Goal: Task Accomplishment & Management: Use online tool/utility

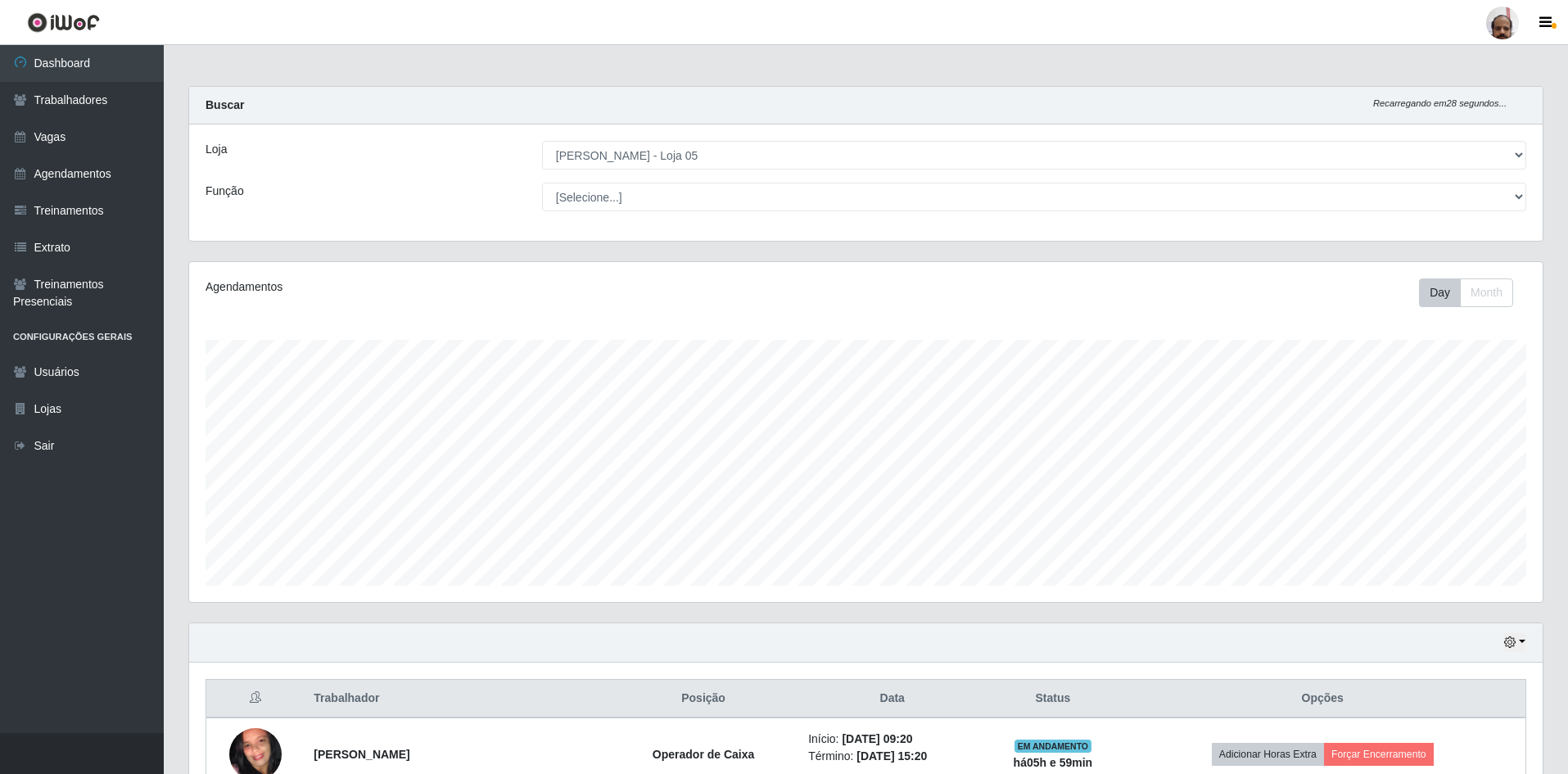
select select "252"
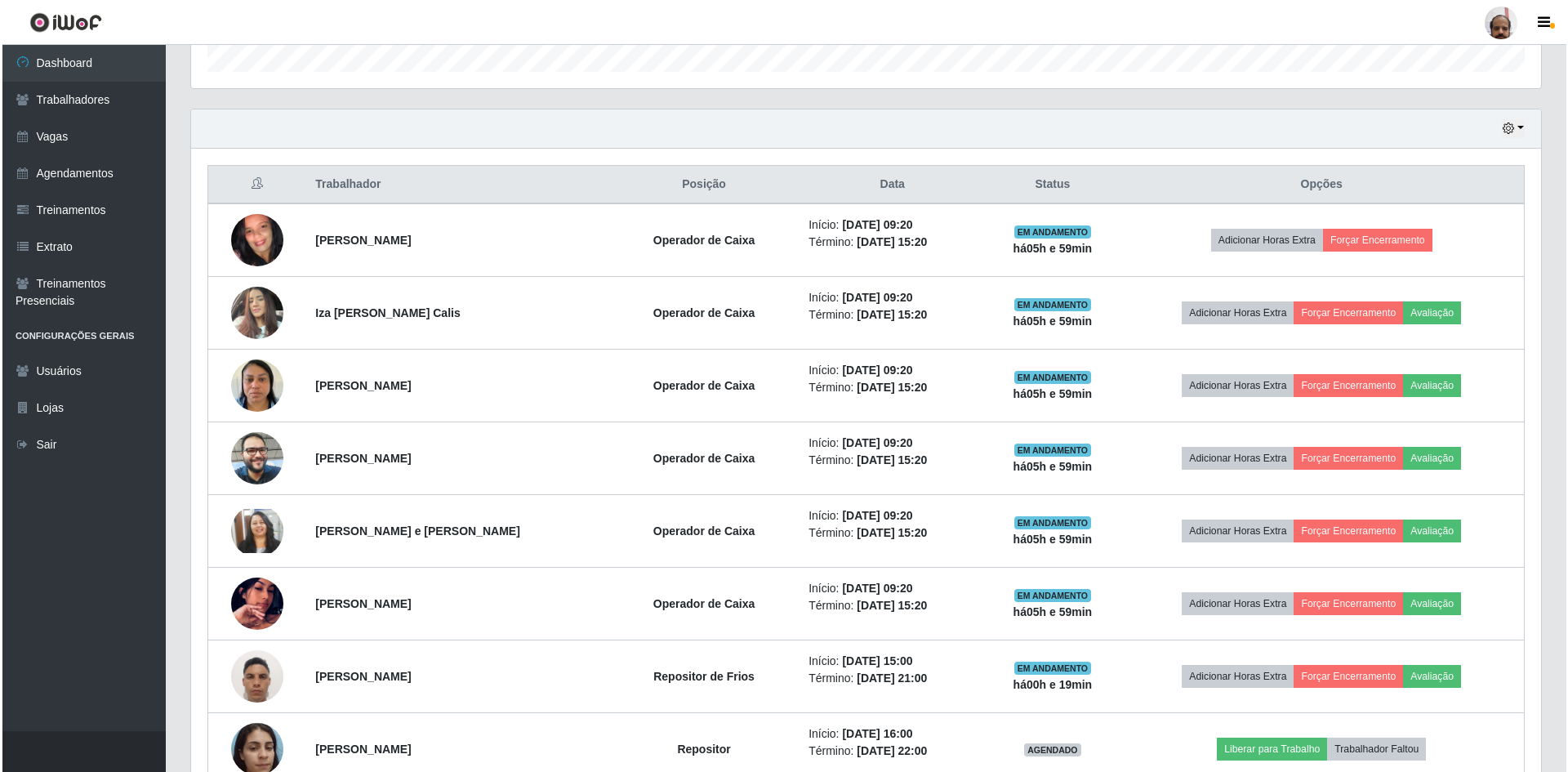
scroll to position [339, 1350]
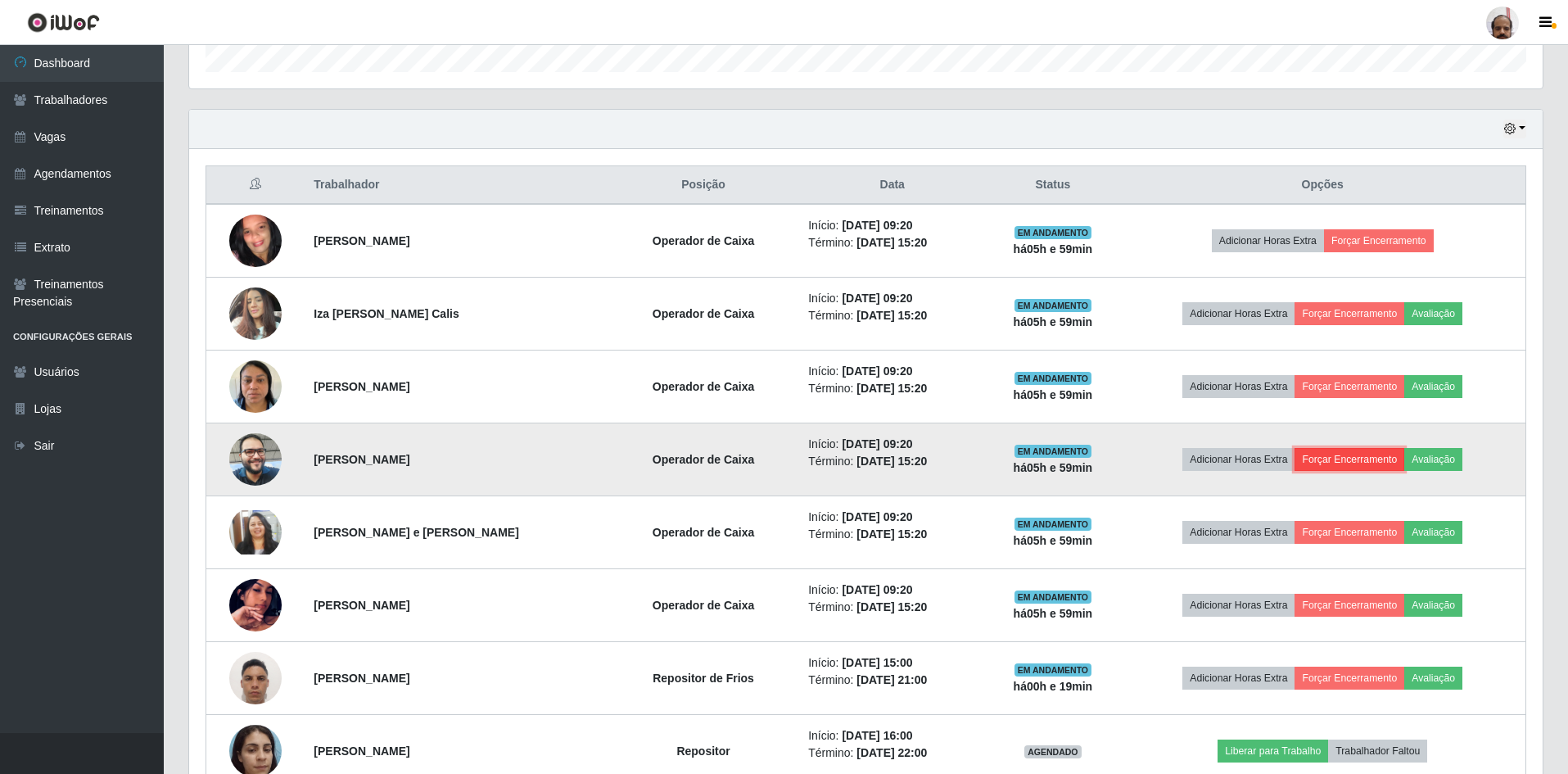
click at [1320, 468] on button "Forçar Encerramento" at bounding box center [1348, 459] width 109 height 23
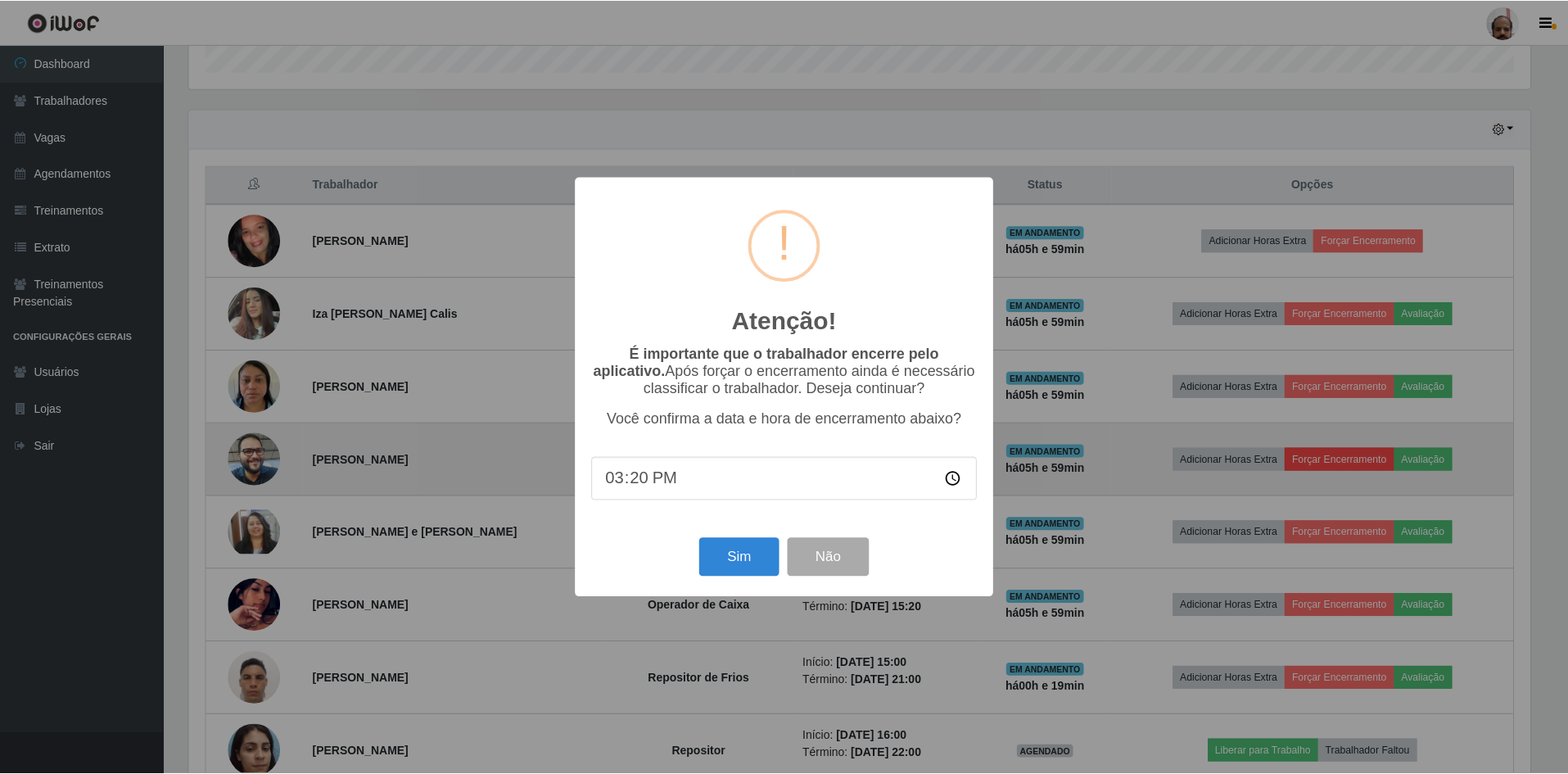
scroll to position [340, 1345]
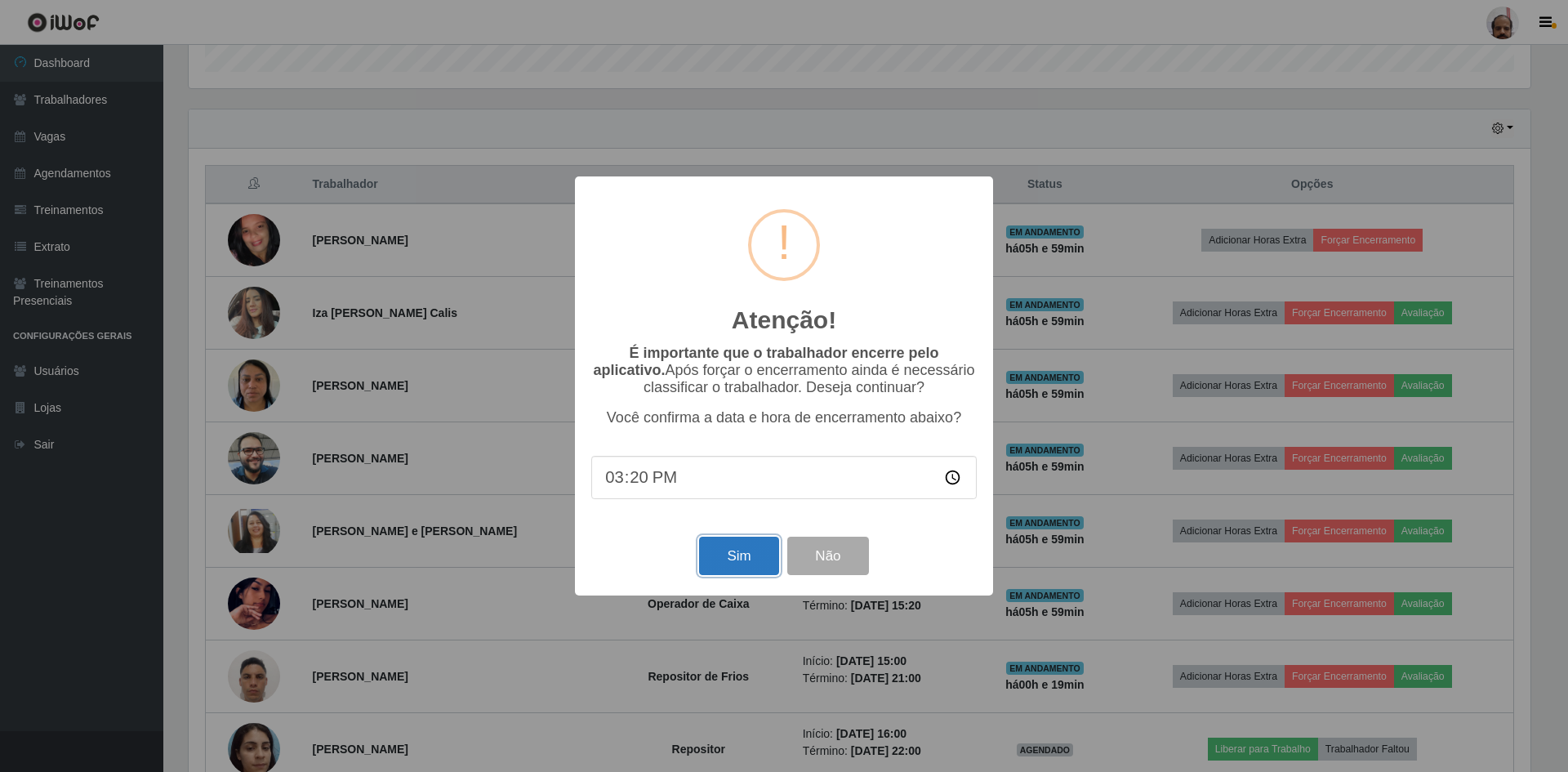
click at [745, 561] on button "Sim" at bounding box center [739, 556] width 79 height 38
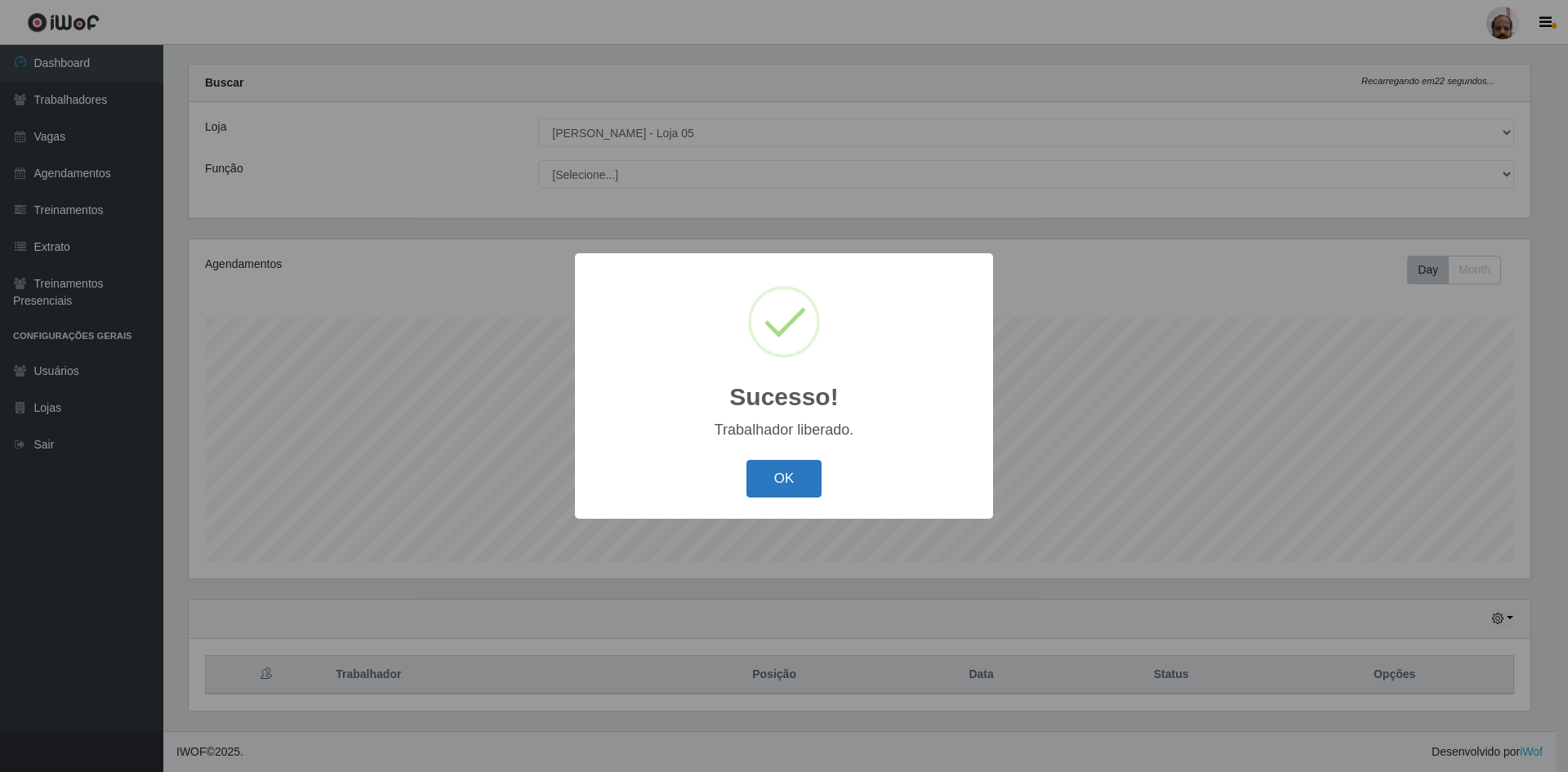
click at [794, 486] on button "OK" at bounding box center [784, 479] width 76 height 38
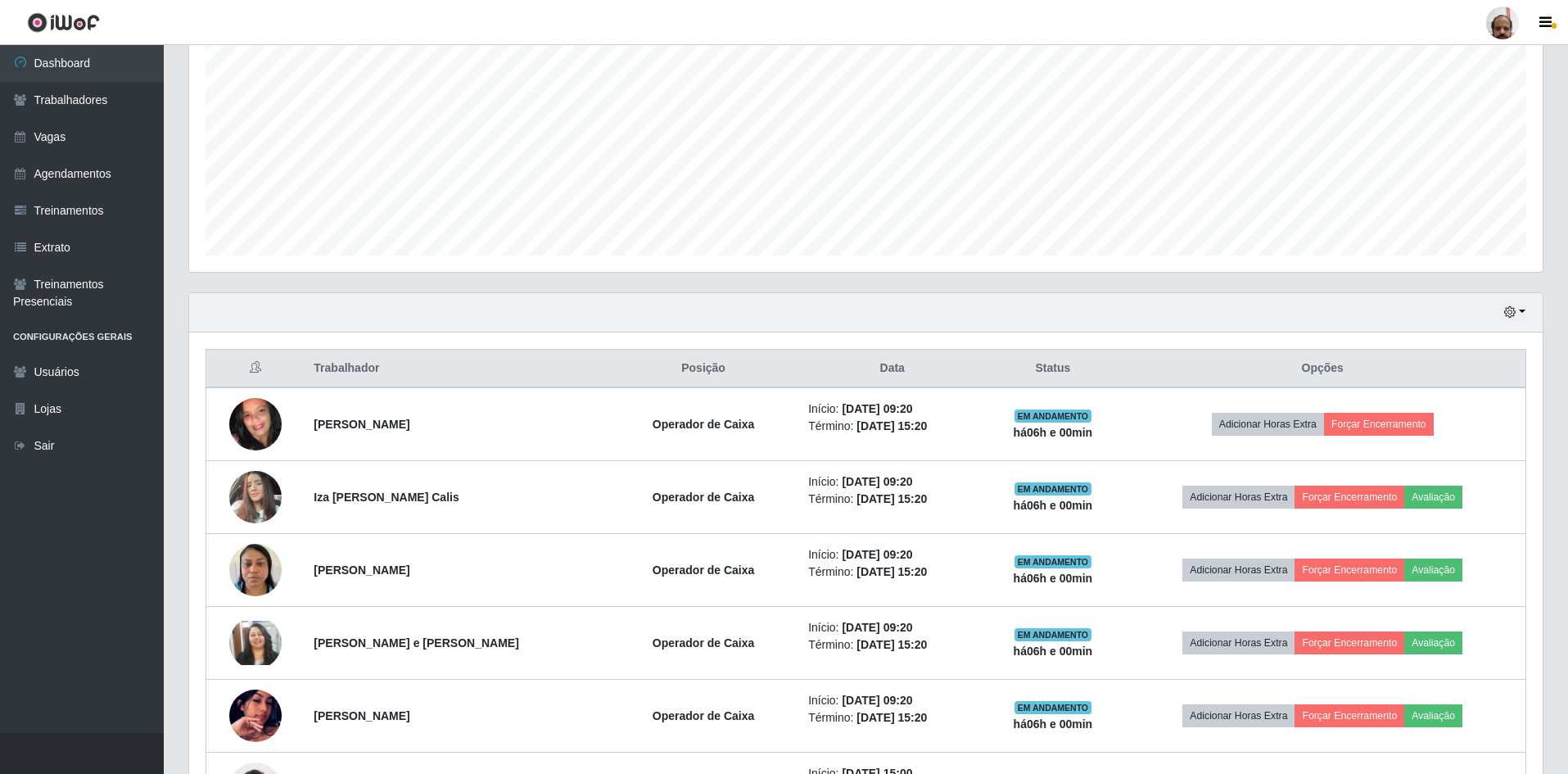
scroll to position [349, 0]
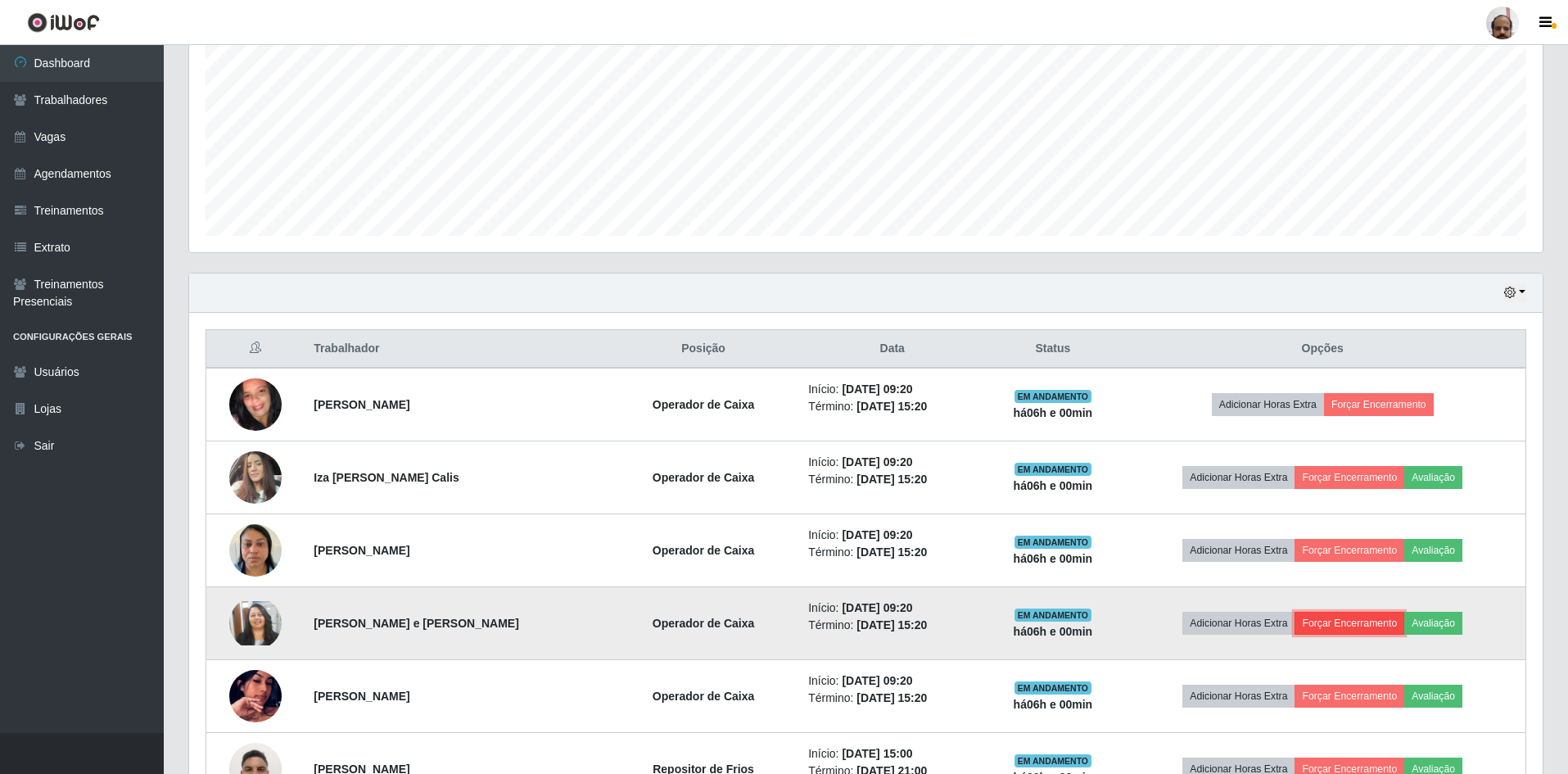
click at [1341, 621] on button "Forçar Encerramento" at bounding box center [1348, 623] width 109 height 23
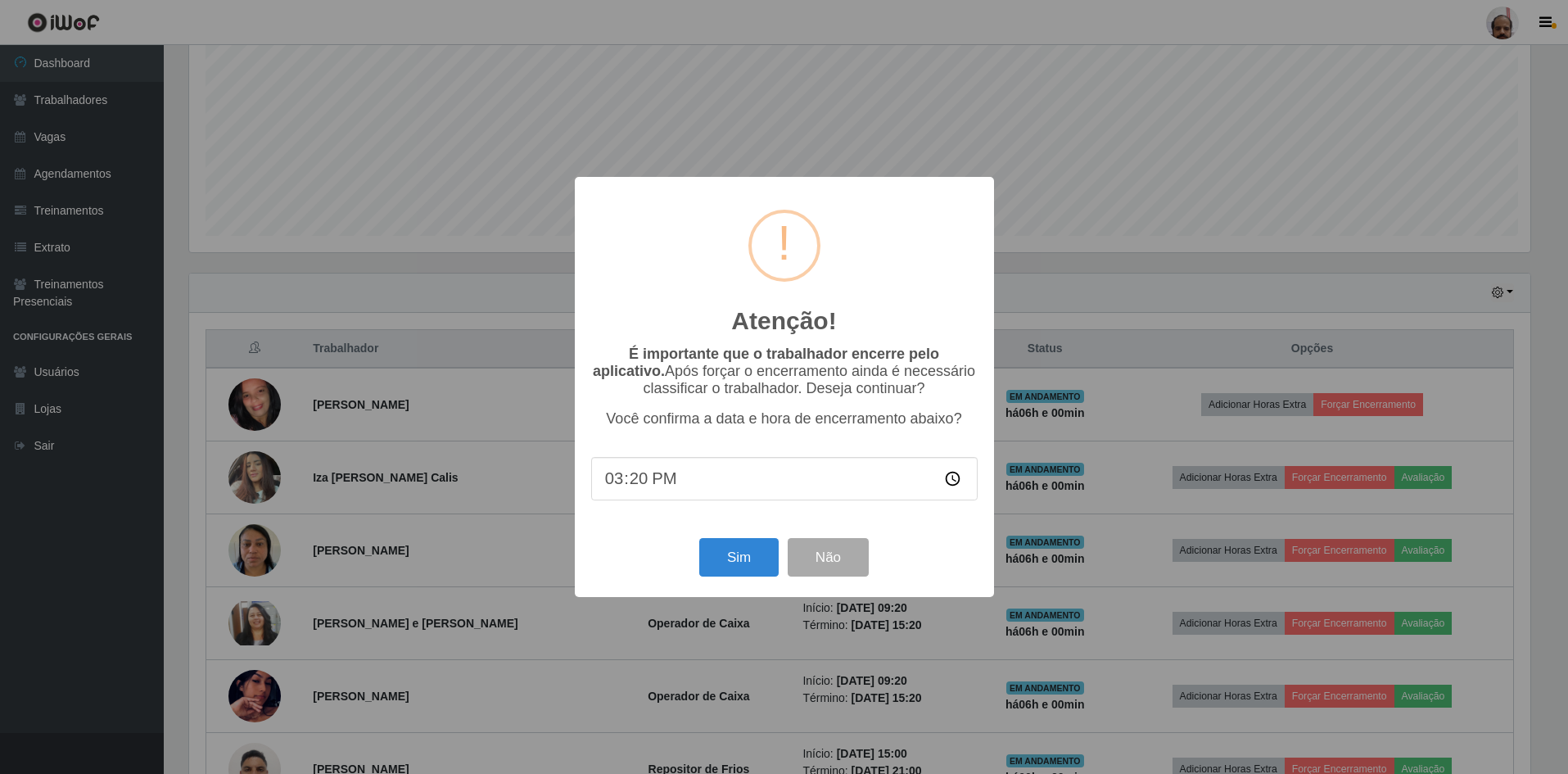
scroll to position [340, 1345]
click at [719, 560] on button "Sim" at bounding box center [741, 557] width 80 height 38
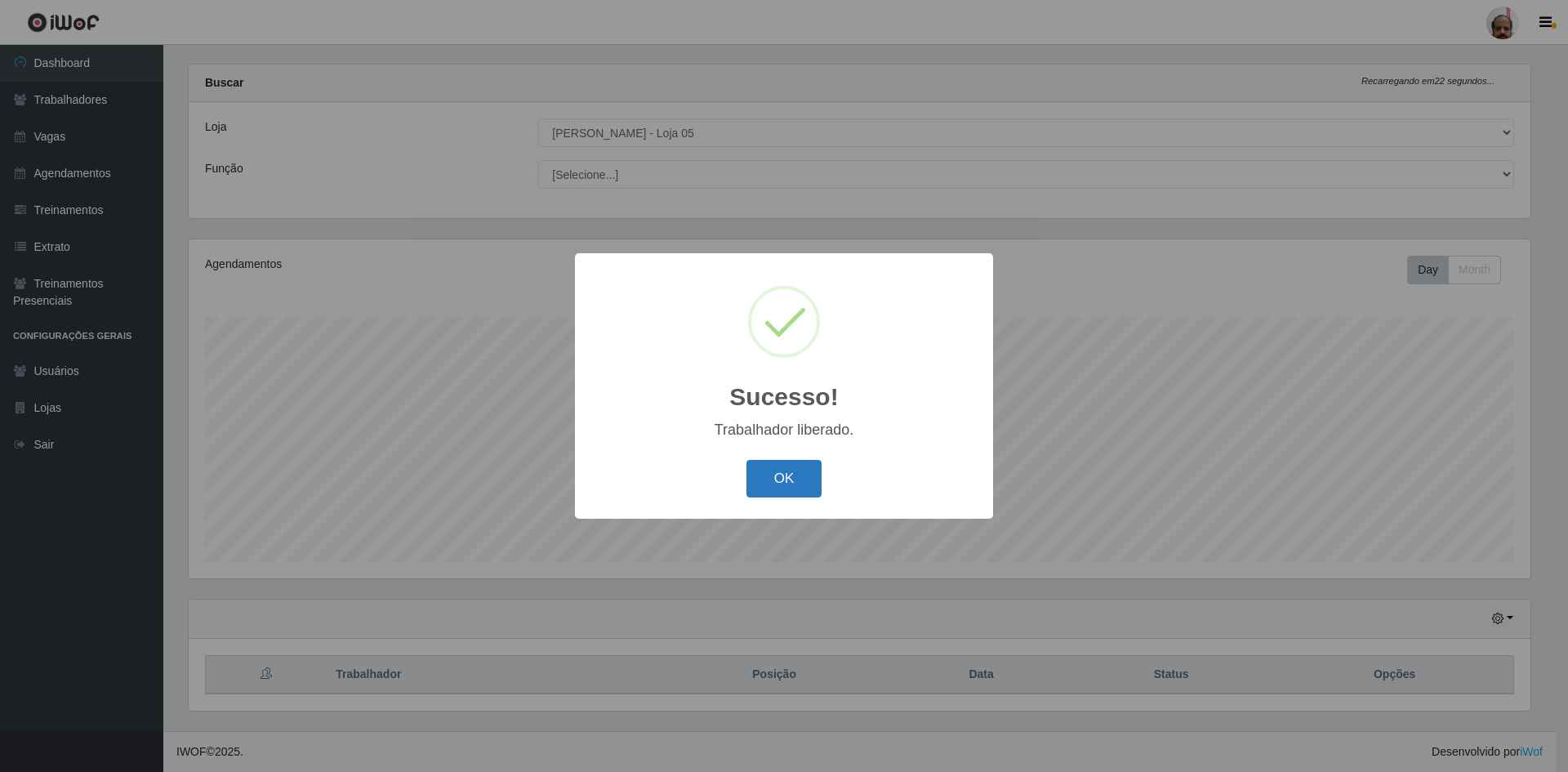
click at [788, 485] on button "OK" at bounding box center [784, 479] width 76 height 38
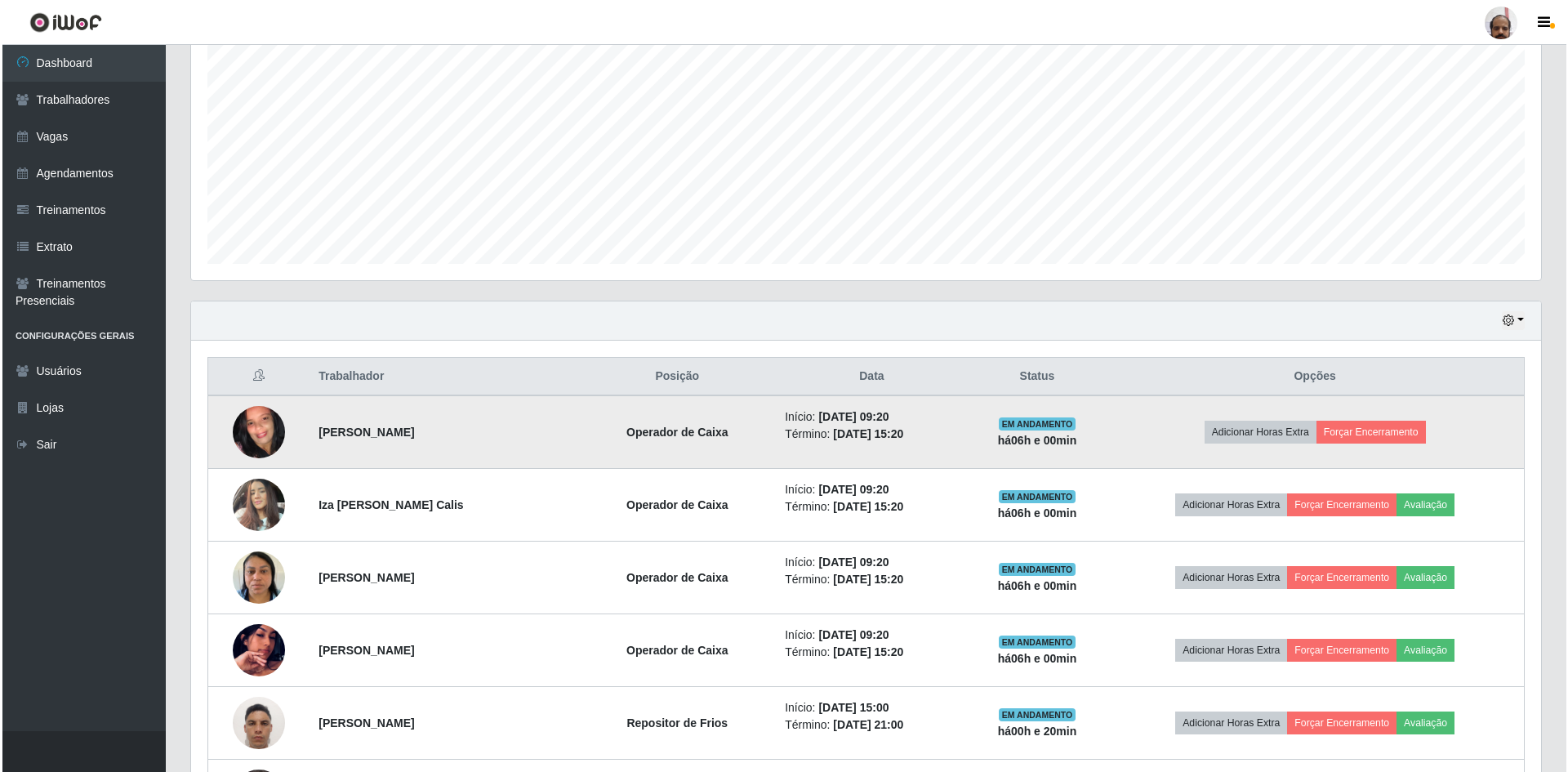
scroll to position [348, 0]
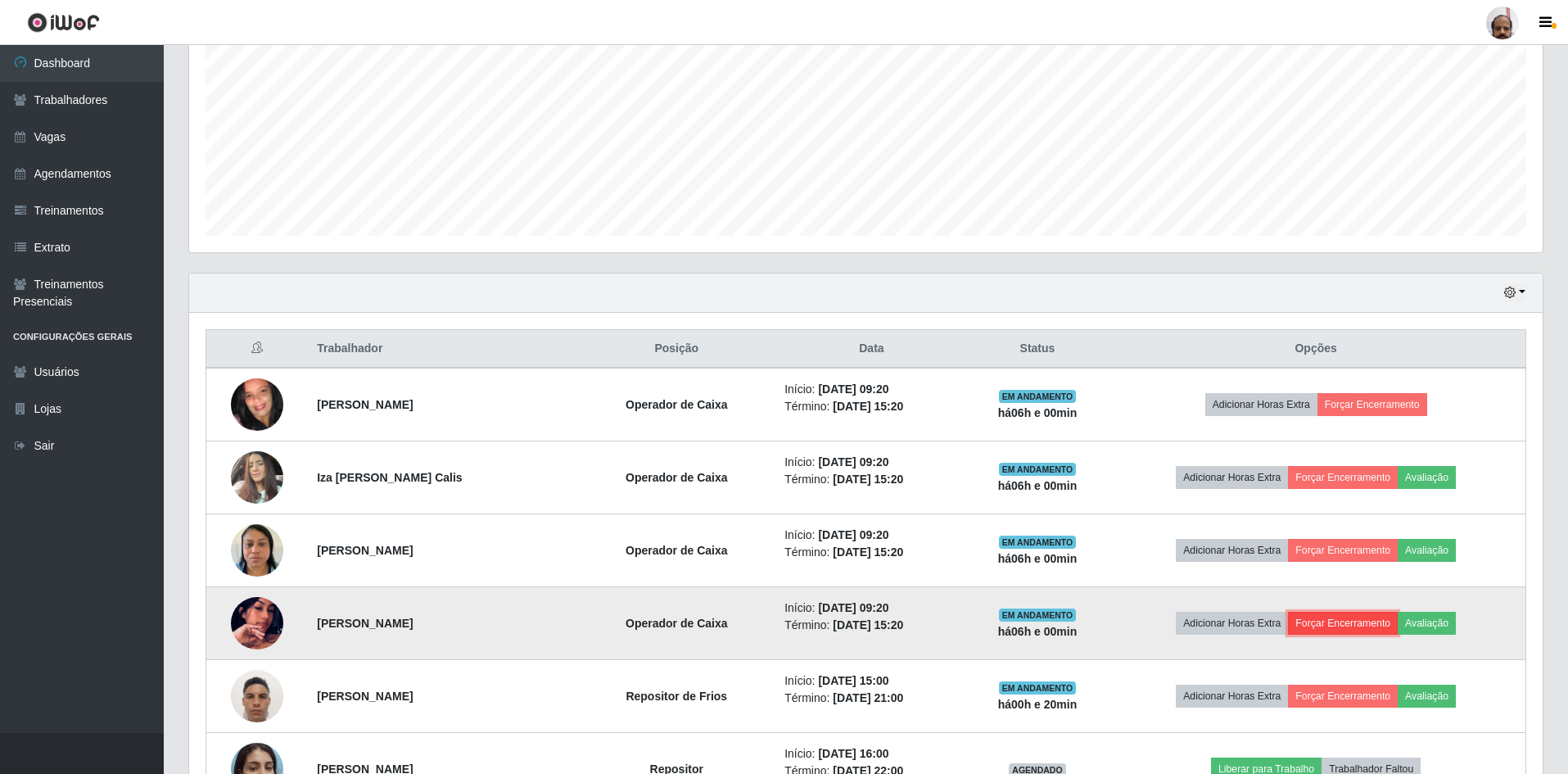
click at [1360, 619] on button "Forçar Encerramento" at bounding box center [1343, 623] width 109 height 23
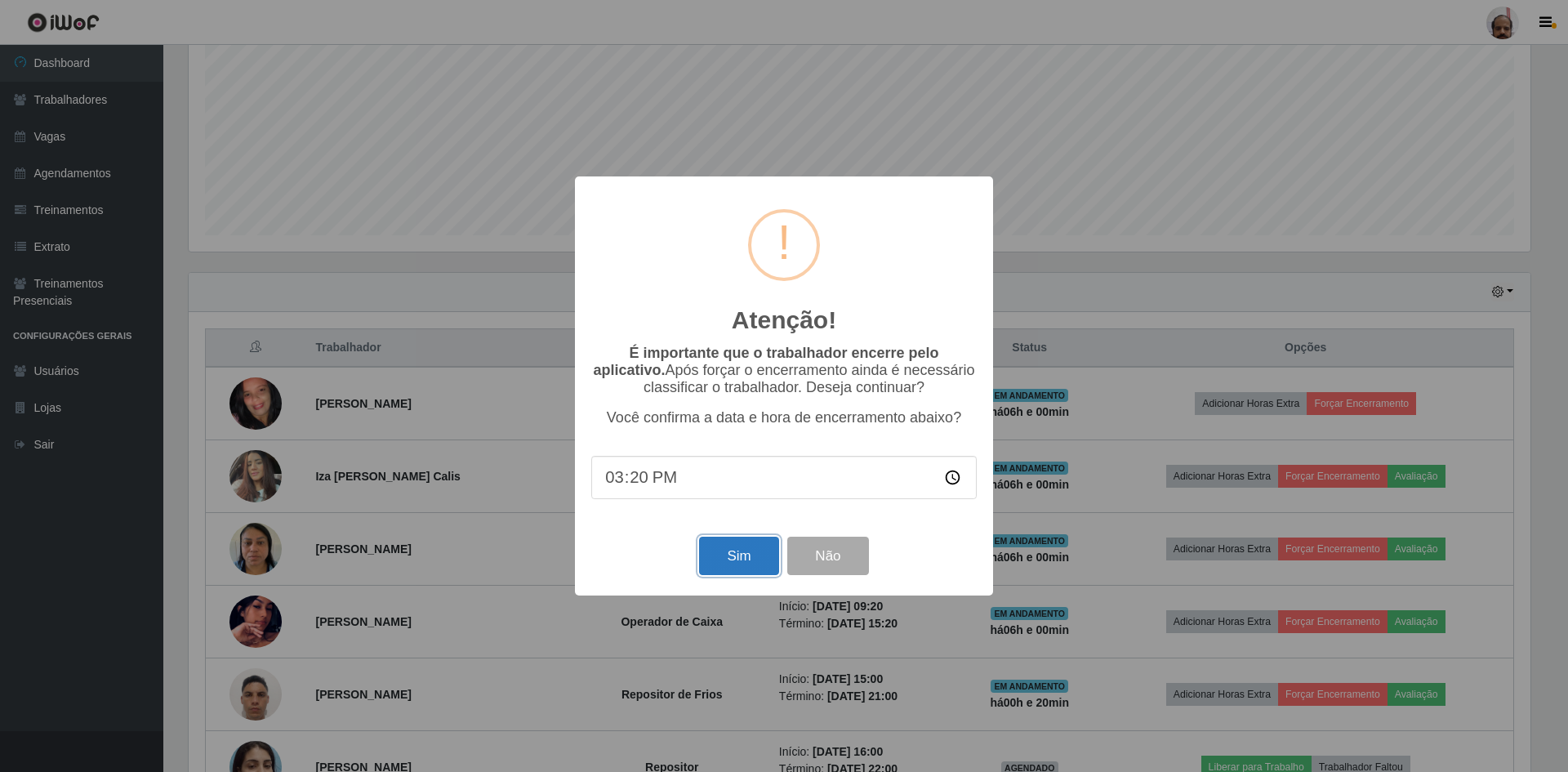
click at [743, 555] on button "Sim" at bounding box center [739, 556] width 79 height 38
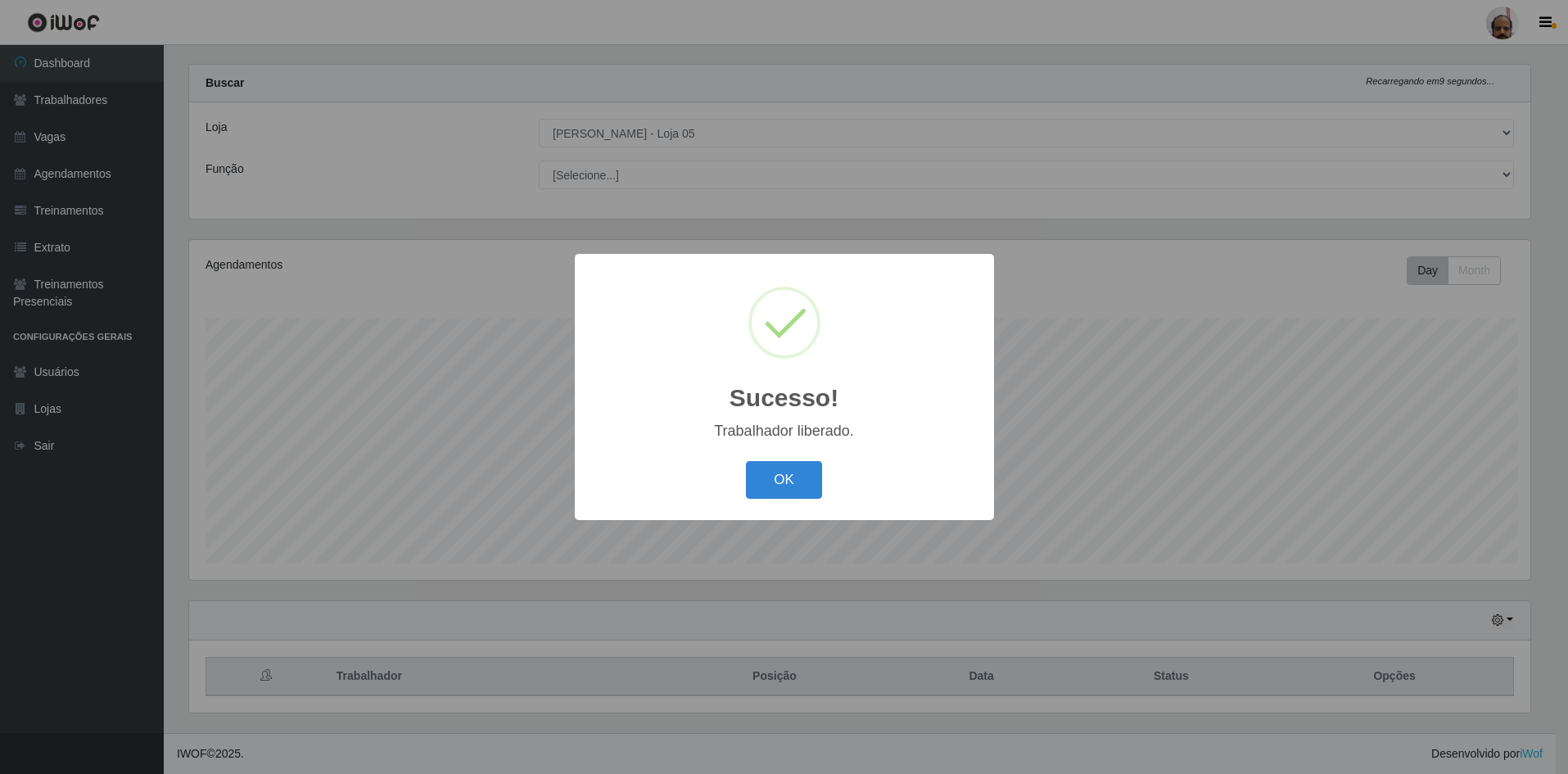
scroll to position [0, 0]
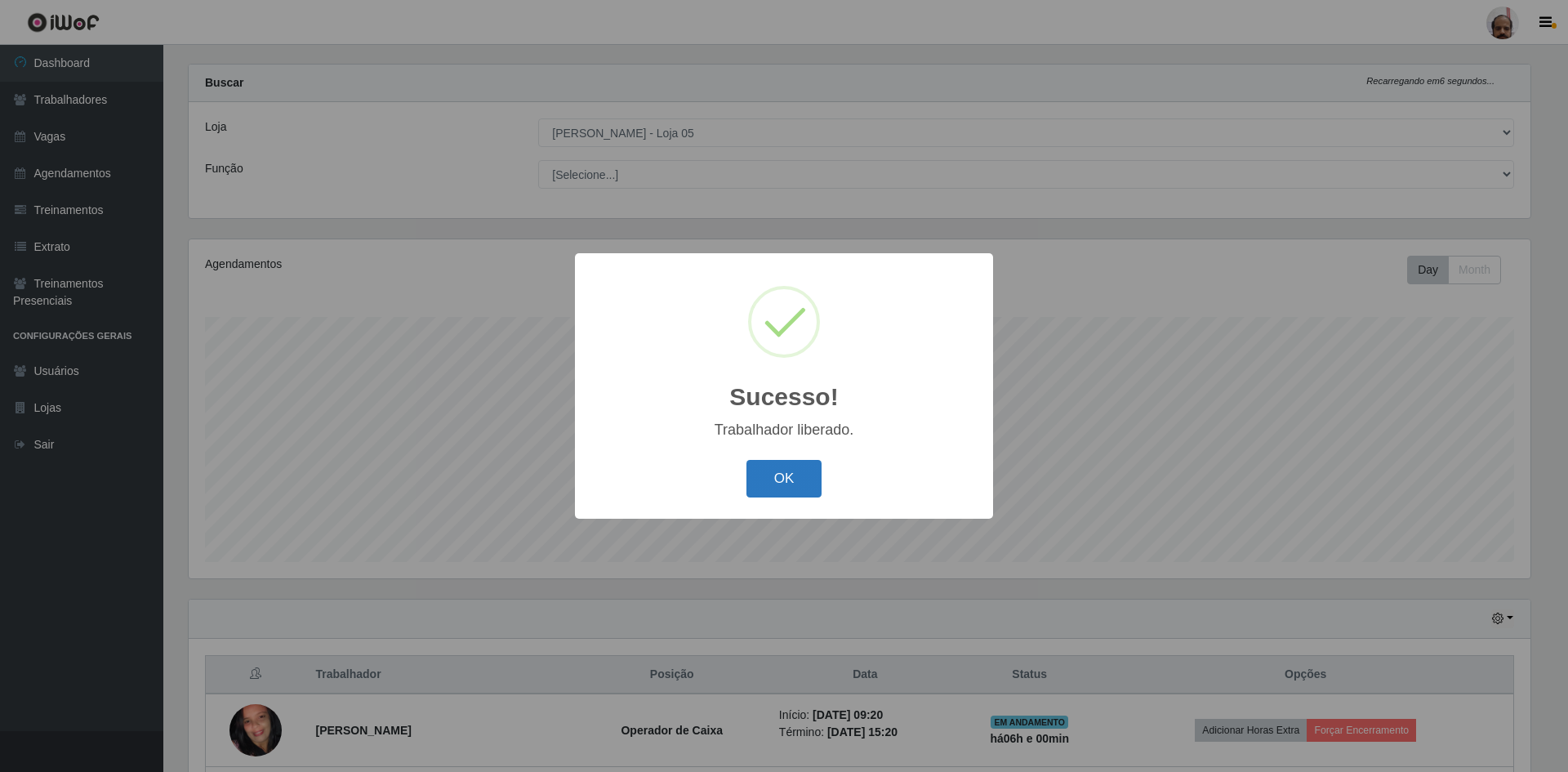
click at [809, 464] on button "OK" at bounding box center [784, 479] width 76 height 38
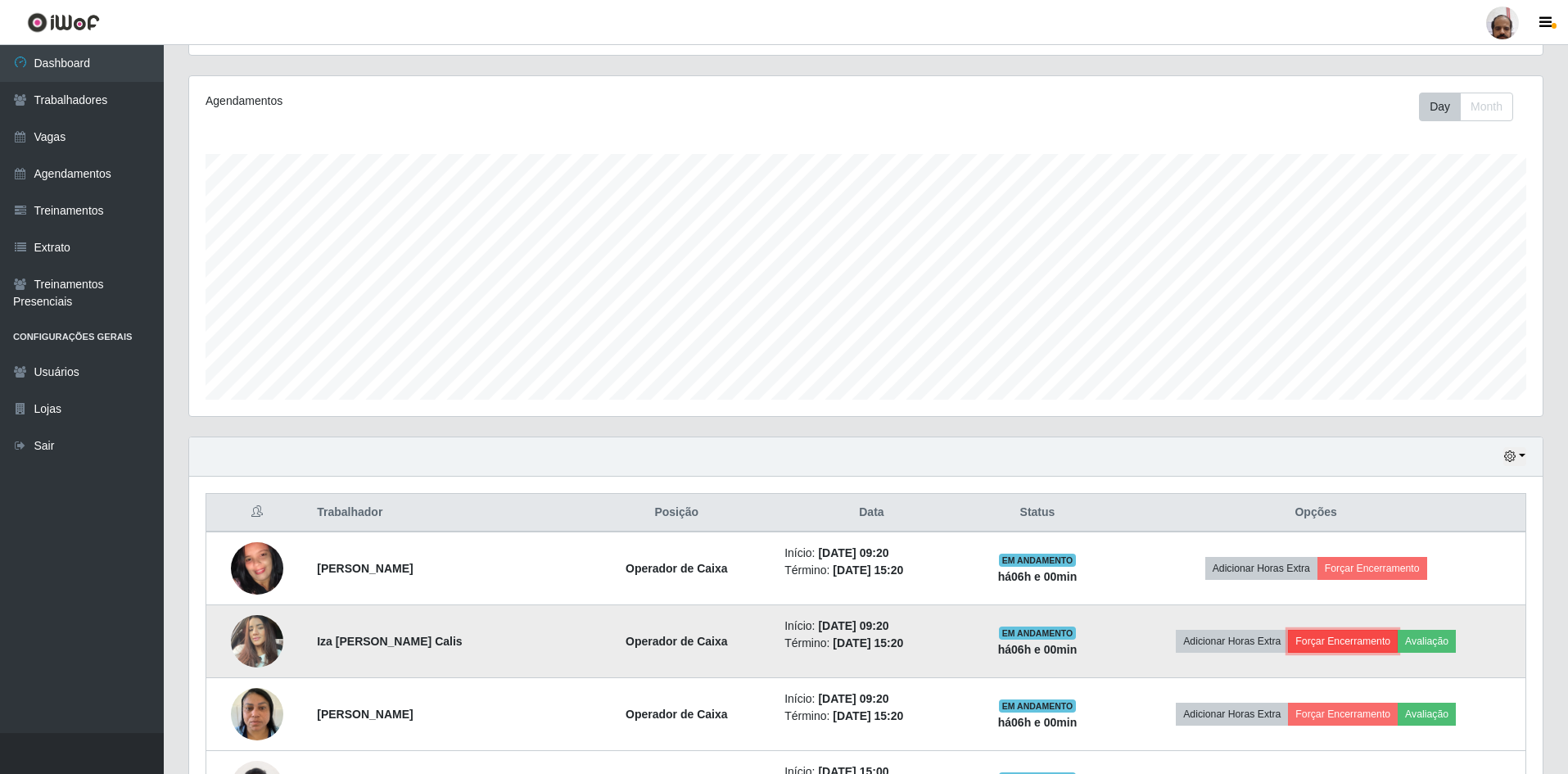
click at [1338, 637] on button "Forçar Encerramento" at bounding box center [1343, 641] width 109 height 23
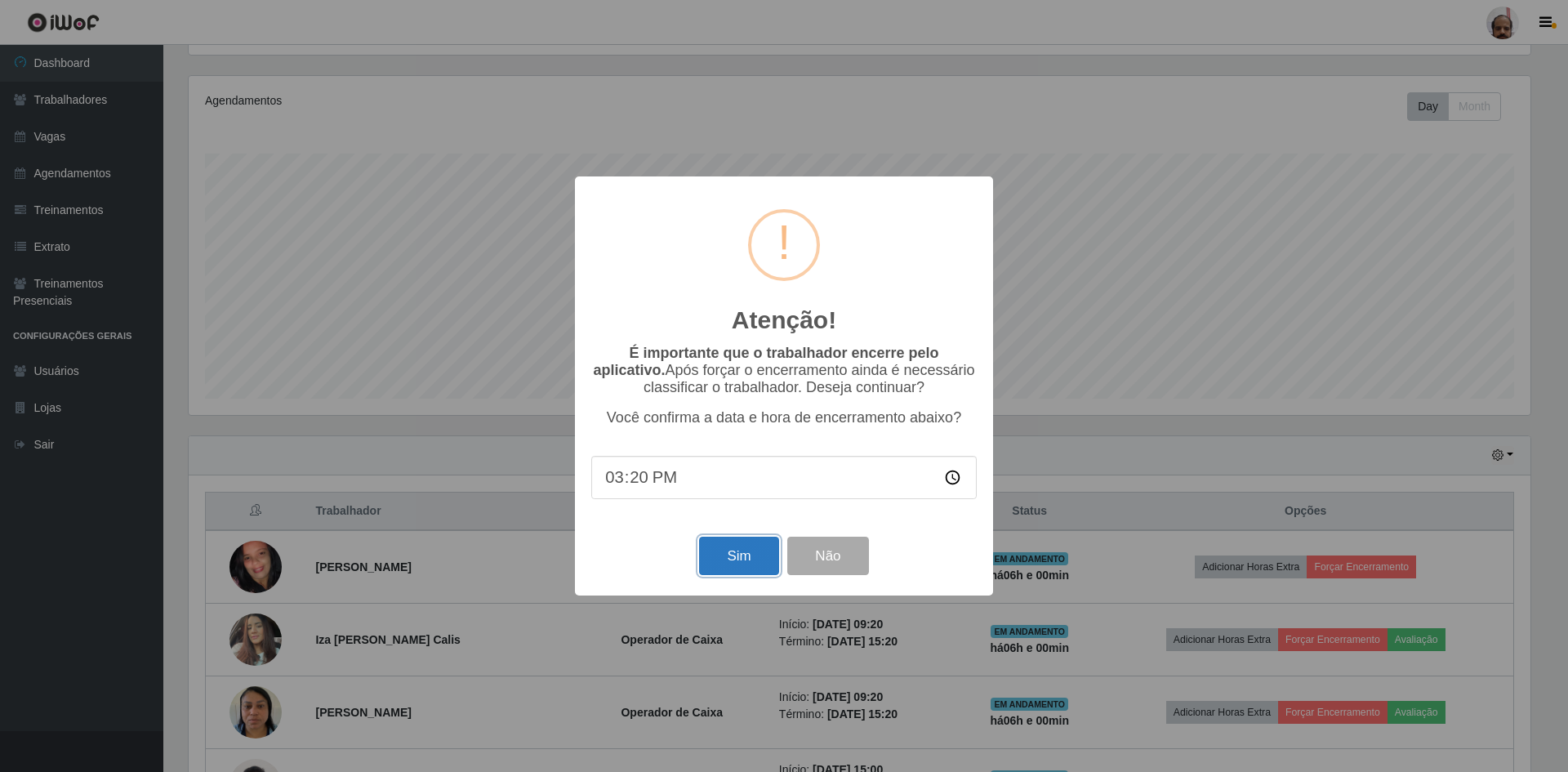
click at [751, 564] on button "Sim" at bounding box center [739, 556] width 79 height 38
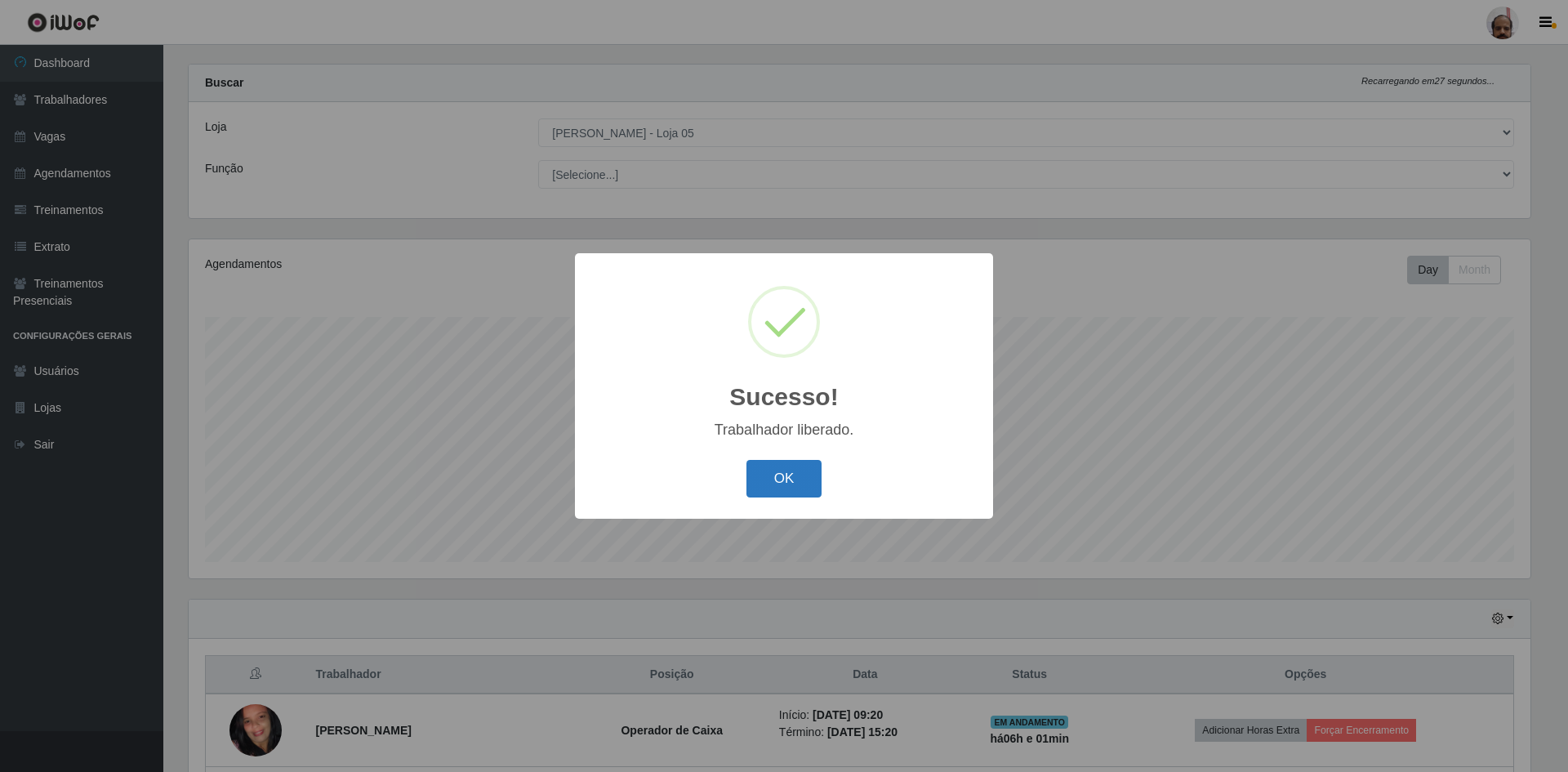
click at [773, 493] on button "OK" at bounding box center [784, 479] width 76 height 38
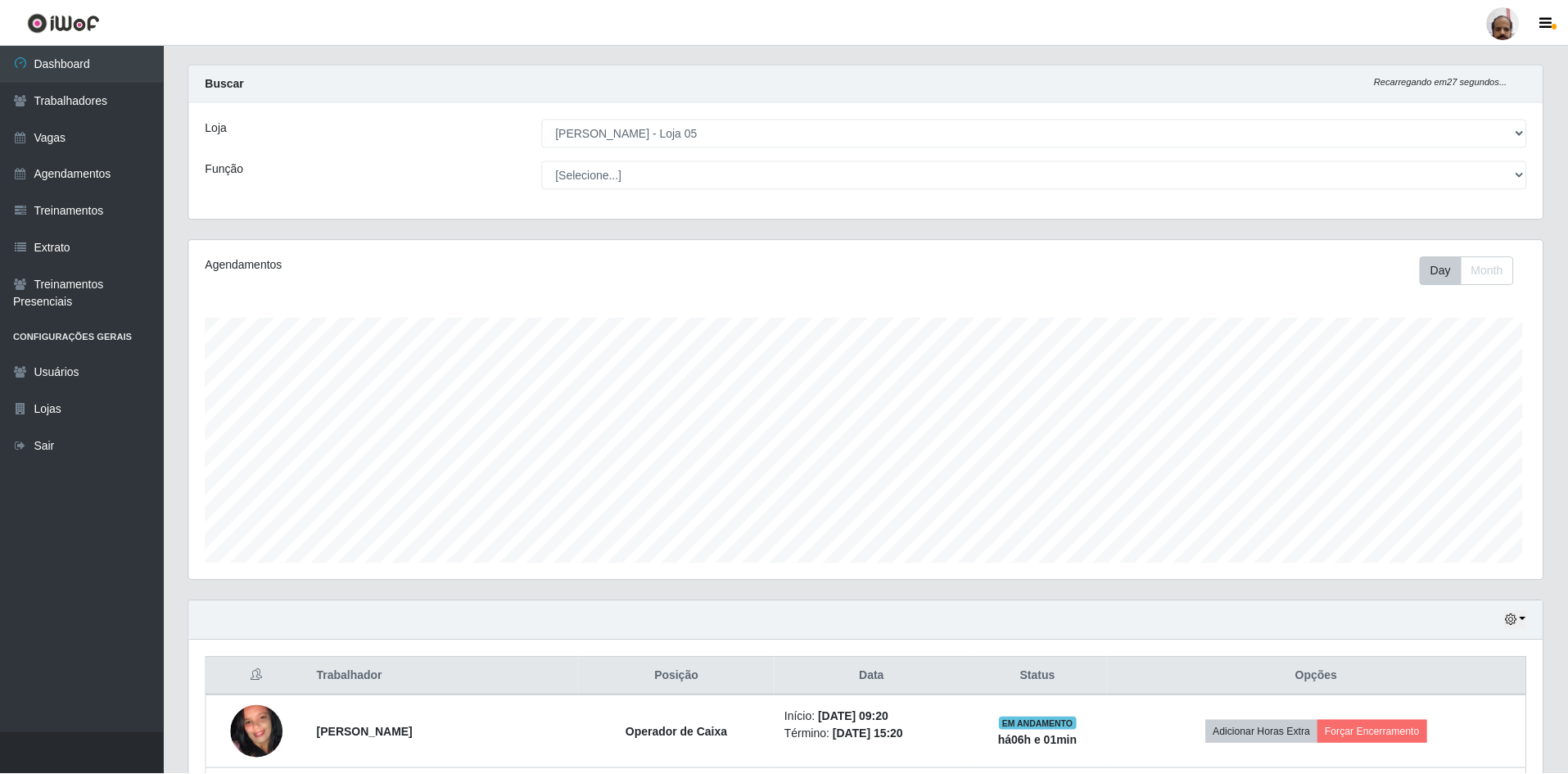
scroll to position [340, 1354]
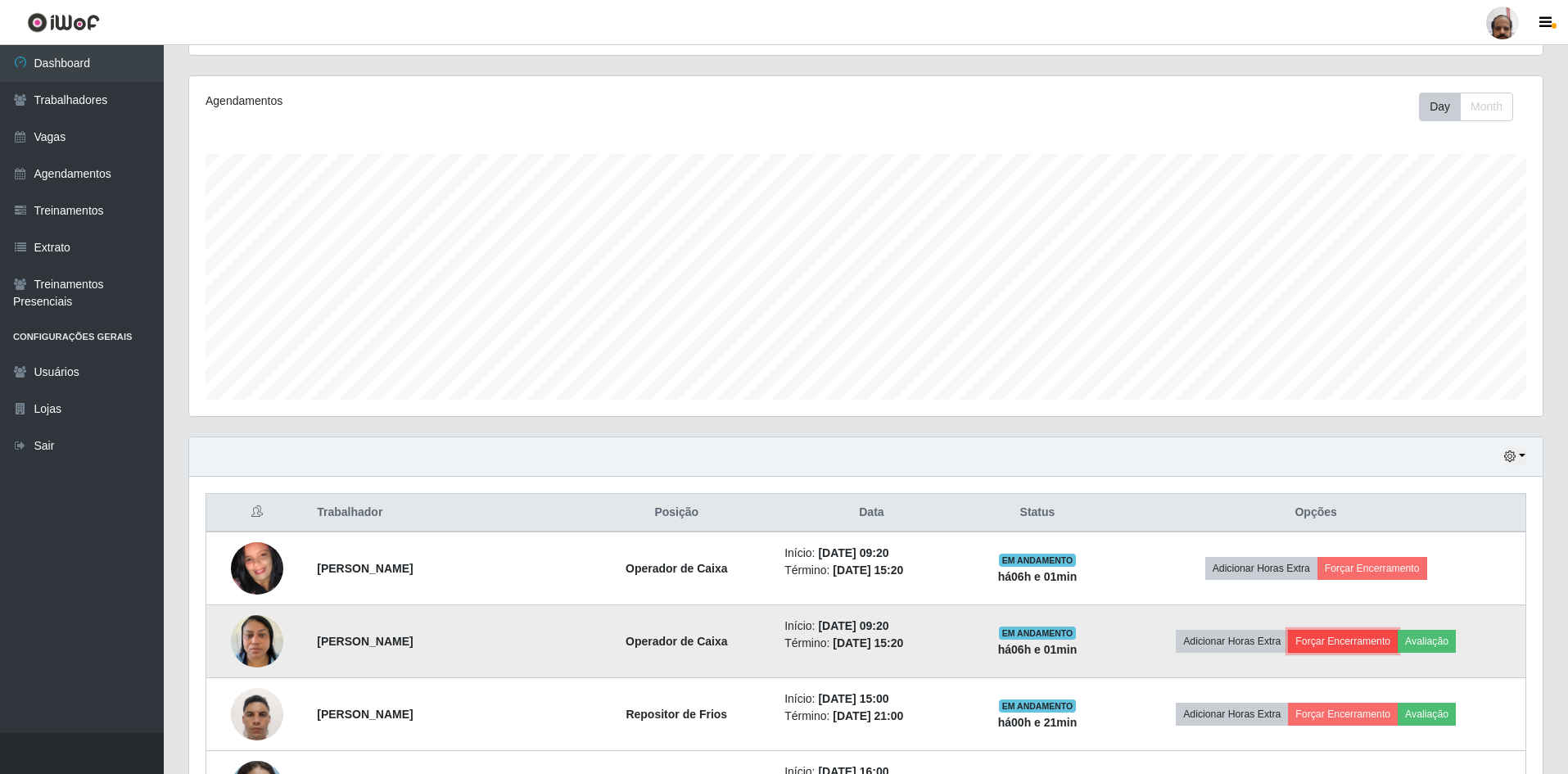
click at [1371, 637] on button "Forçar Encerramento" at bounding box center [1343, 641] width 109 height 23
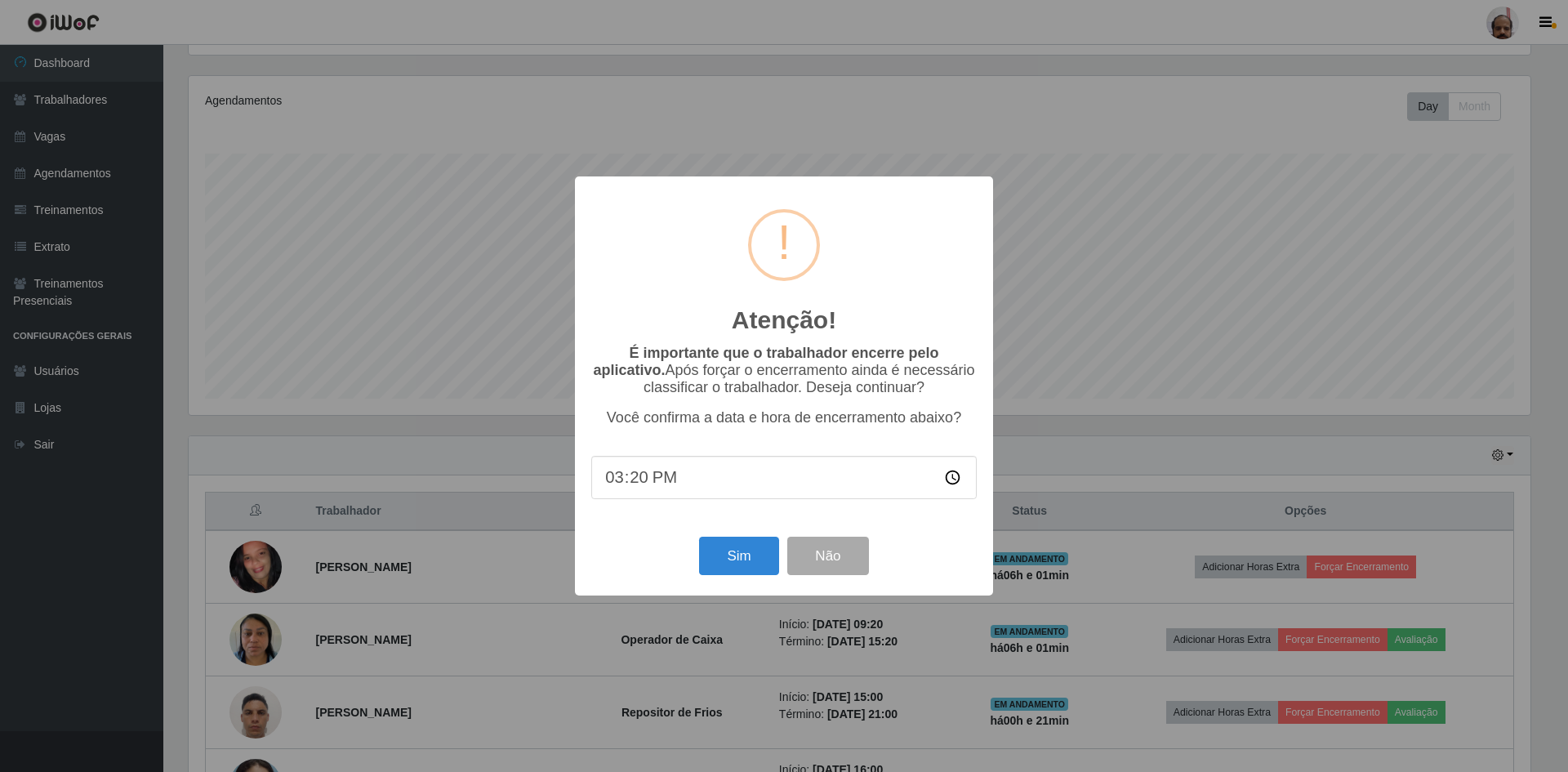
scroll to position [816507, 815233]
click at [711, 562] on button "Sim" at bounding box center [739, 556] width 79 height 38
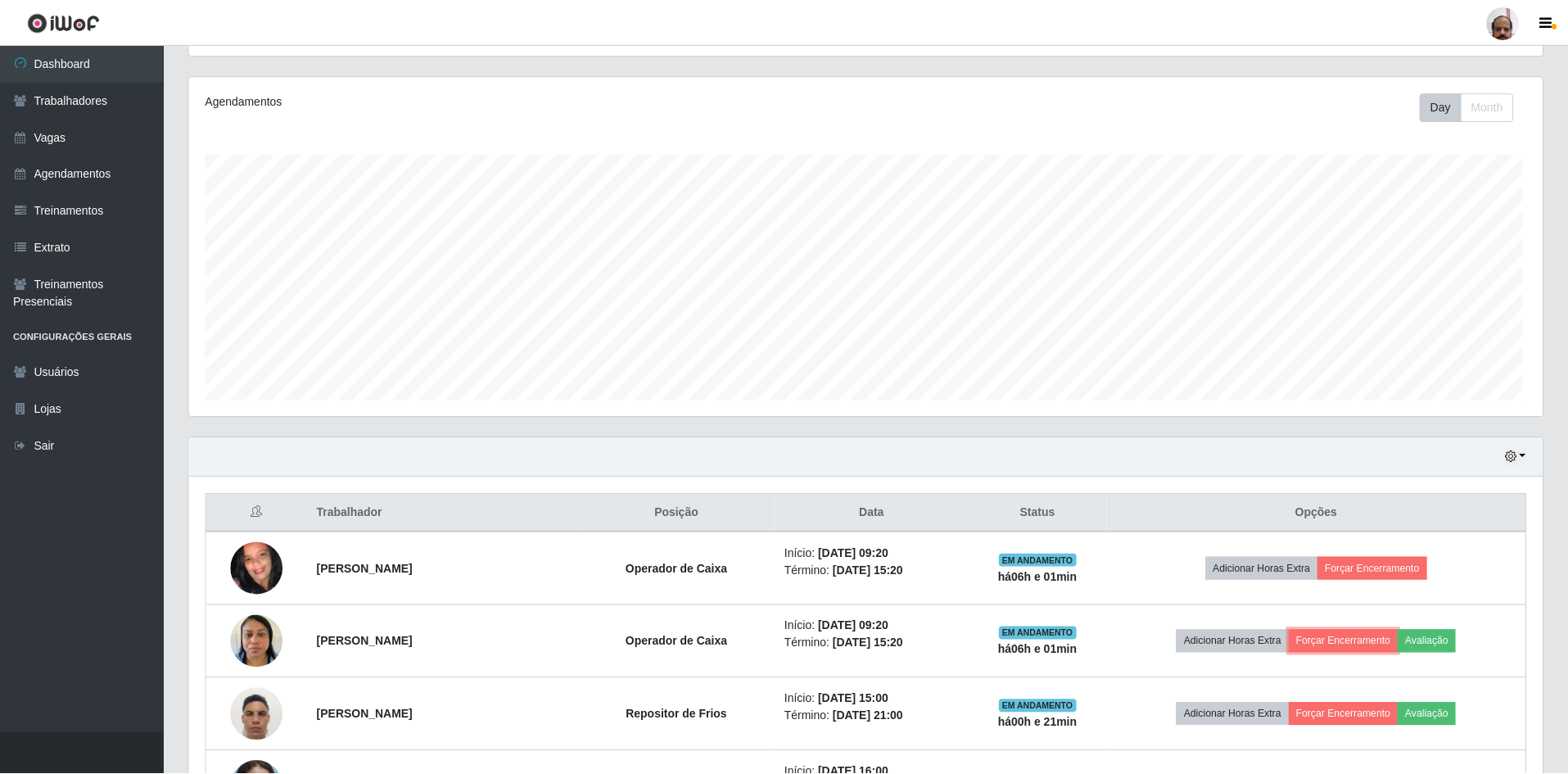
scroll to position [818622, 817428]
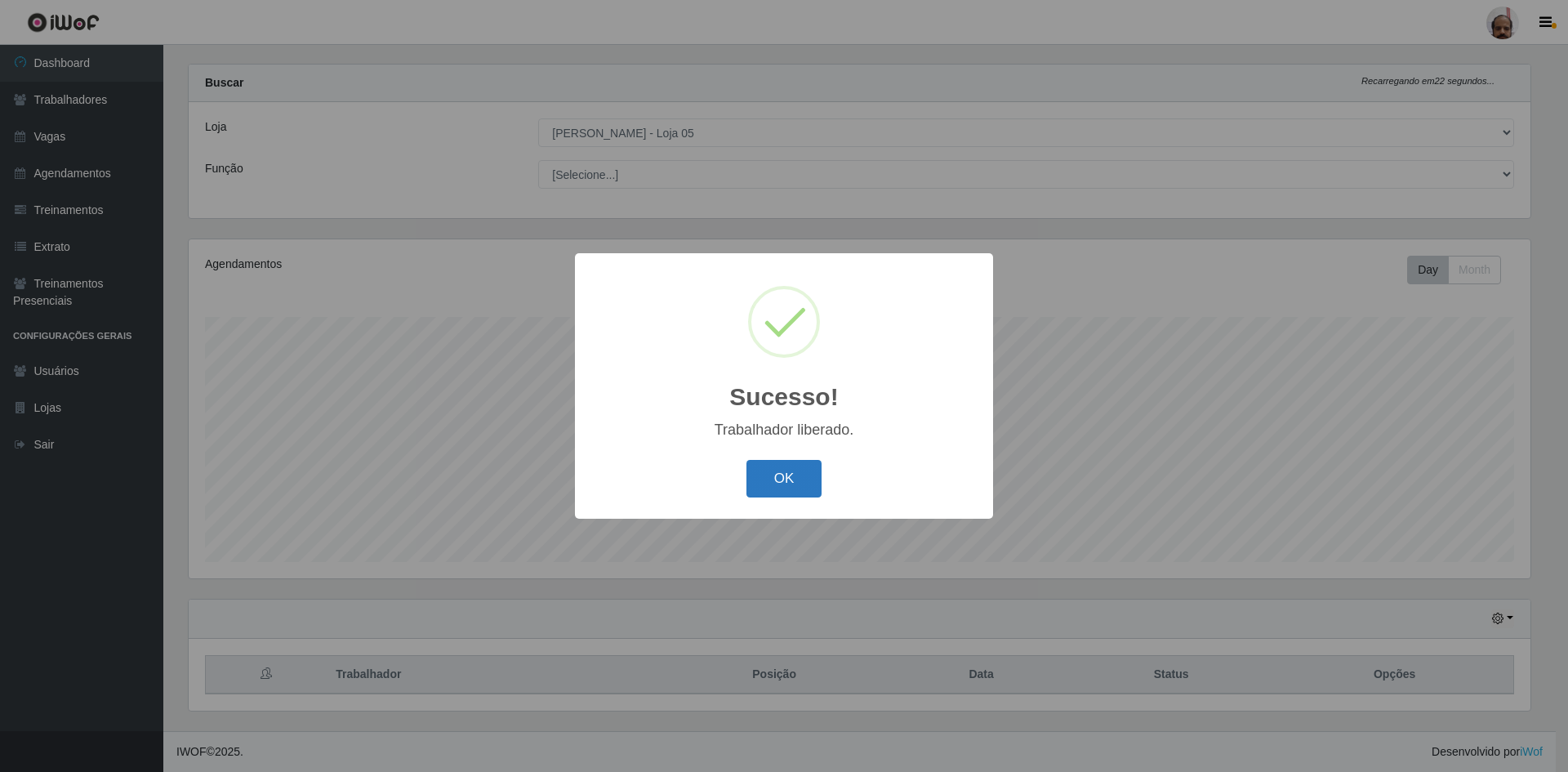
click at [765, 493] on button "OK" at bounding box center [784, 479] width 76 height 38
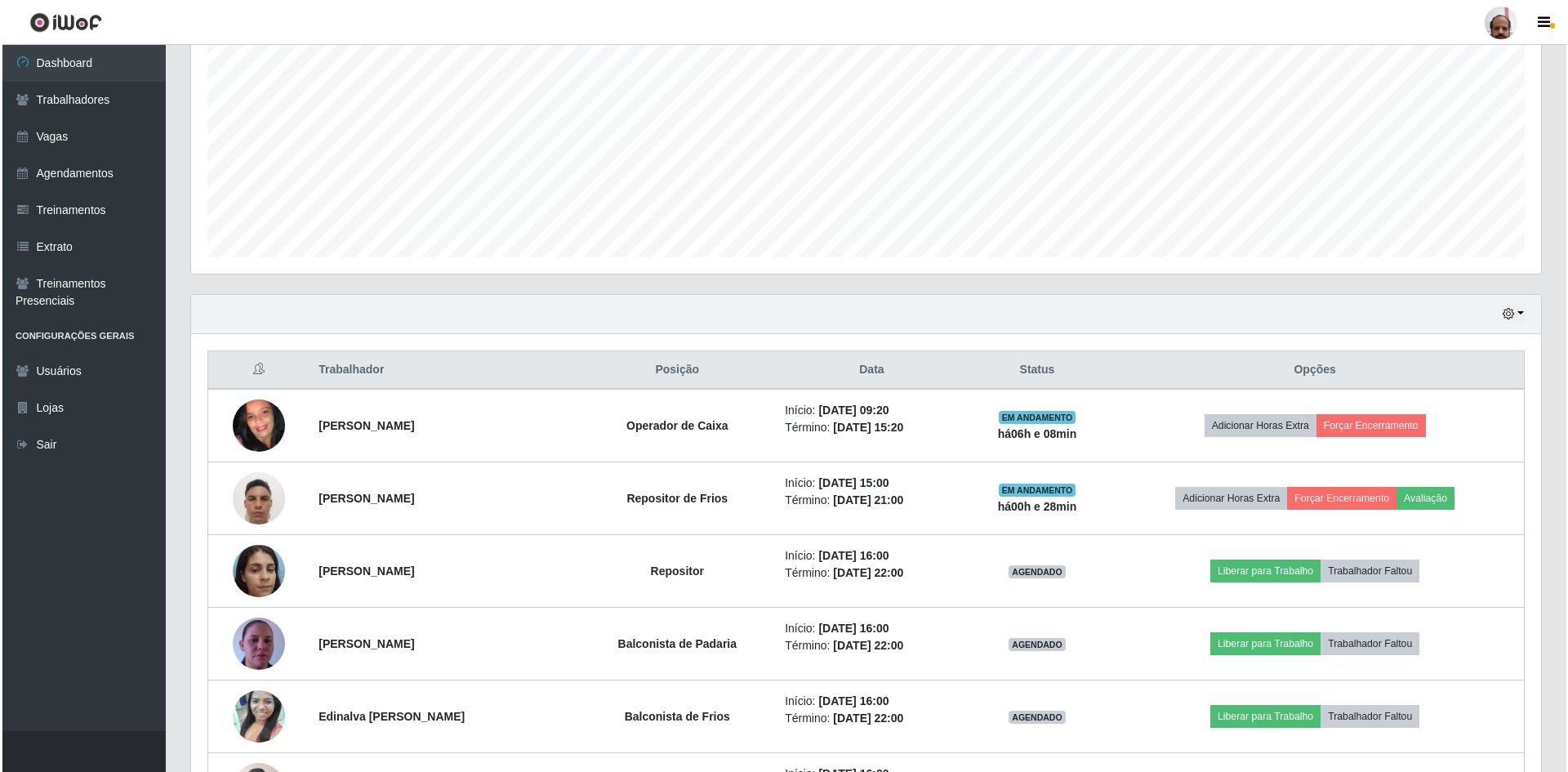
scroll to position [348, 0]
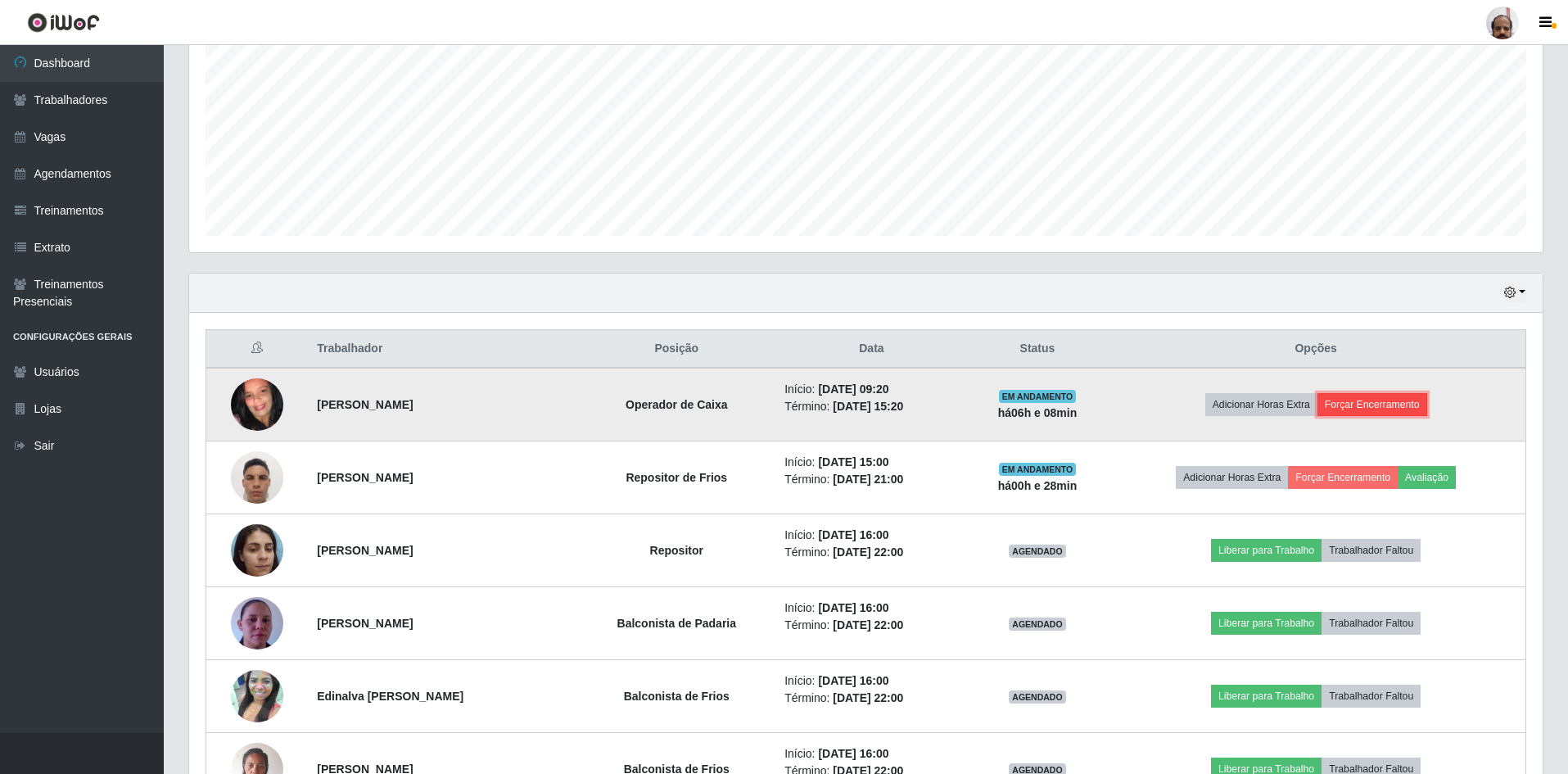
click at [1376, 398] on button "Forçar Encerramento" at bounding box center [1371, 404] width 109 height 23
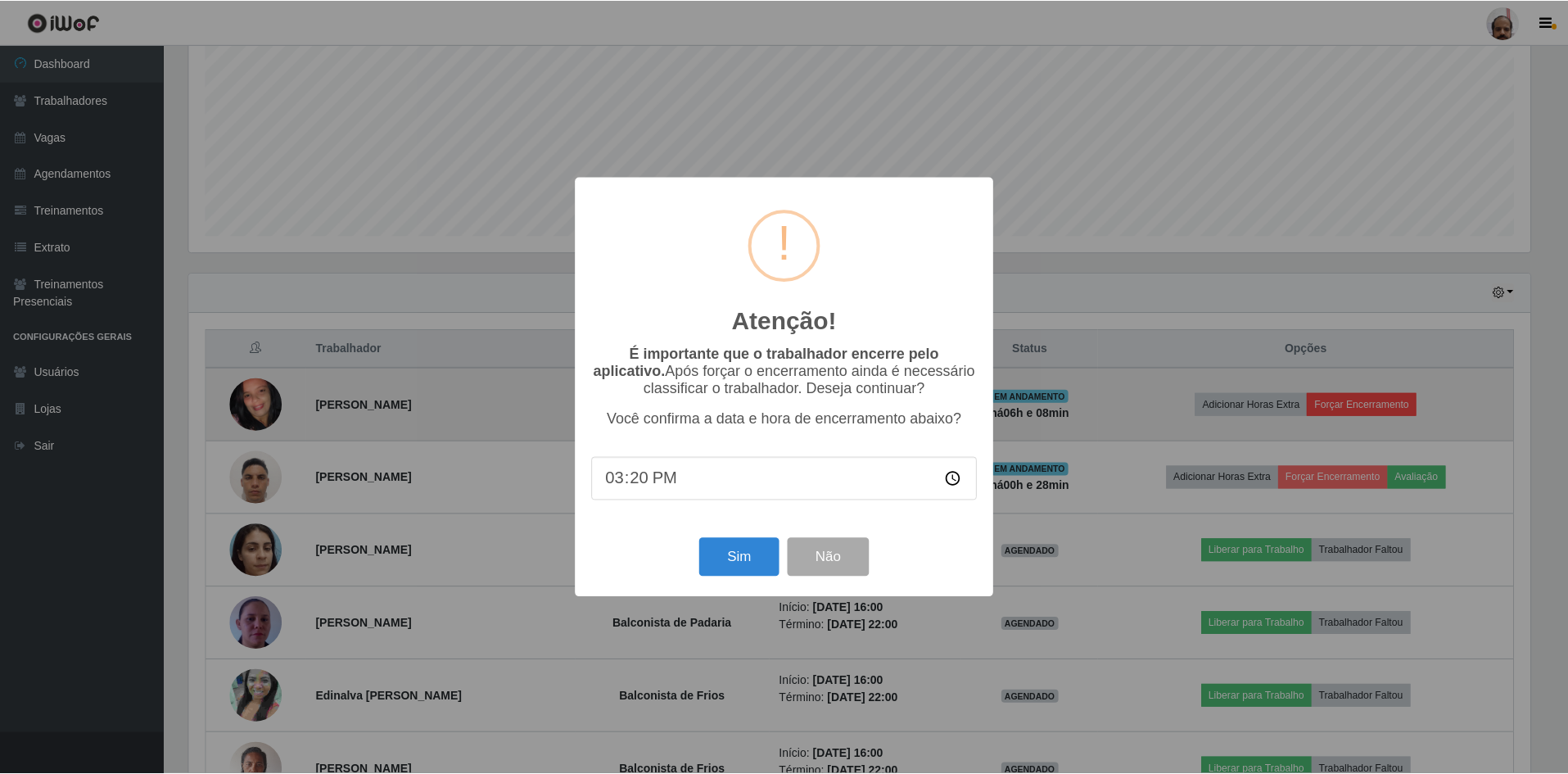
scroll to position [340, 1345]
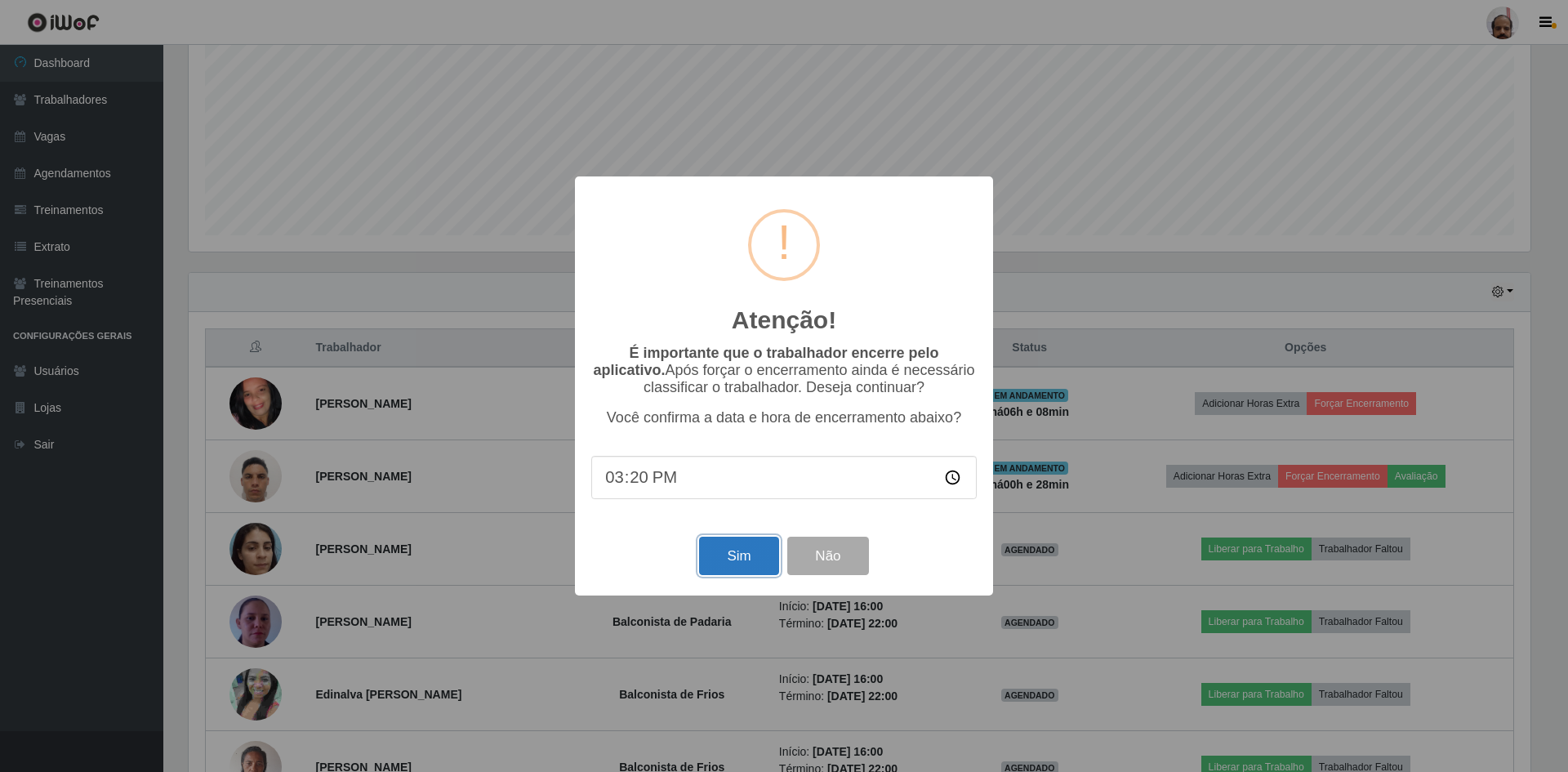
click at [718, 565] on button "Sim" at bounding box center [739, 556] width 79 height 38
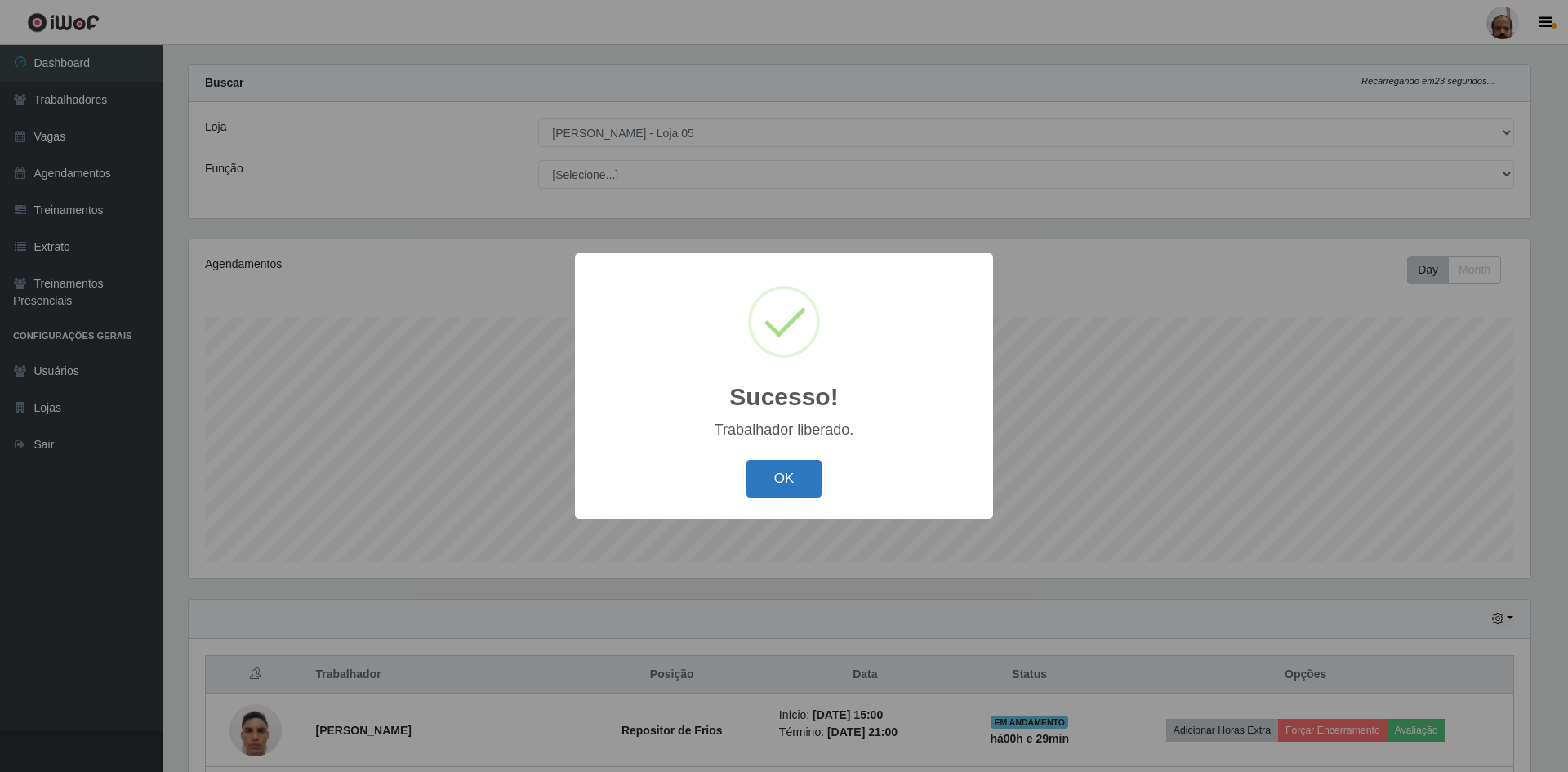
click at [779, 486] on button "OK" at bounding box center [784, 479] width 76 height 38
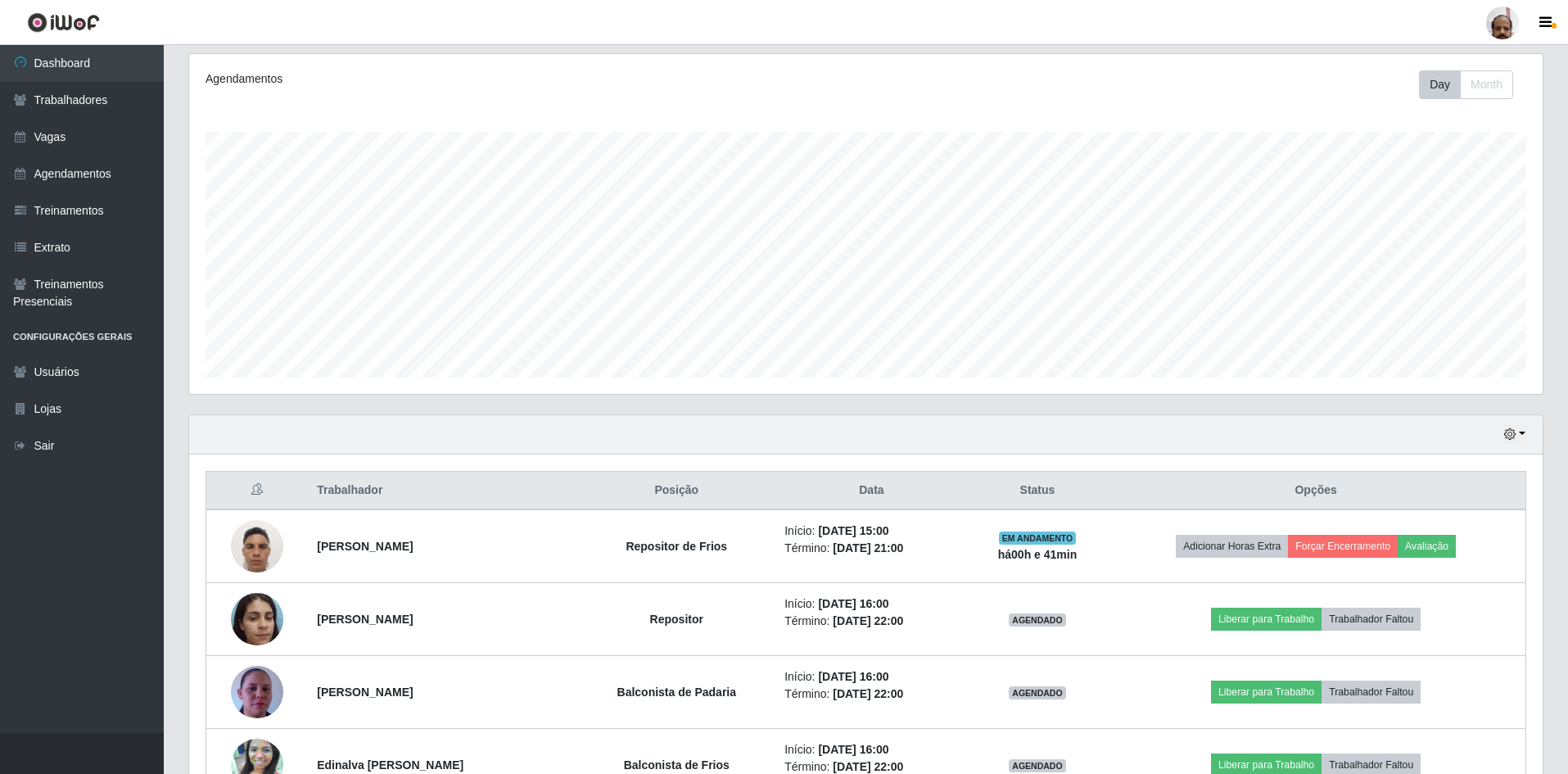
scroll to position [225, 0]
